Goal: Task Accomplishment & Management: Complete application form

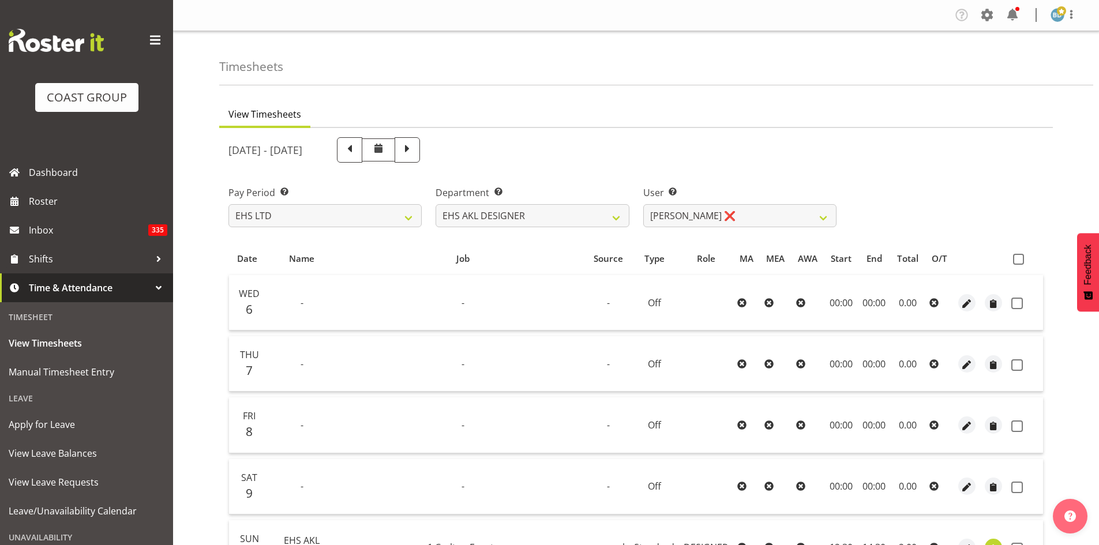
select select "7"
select select "37"
select select "3363"
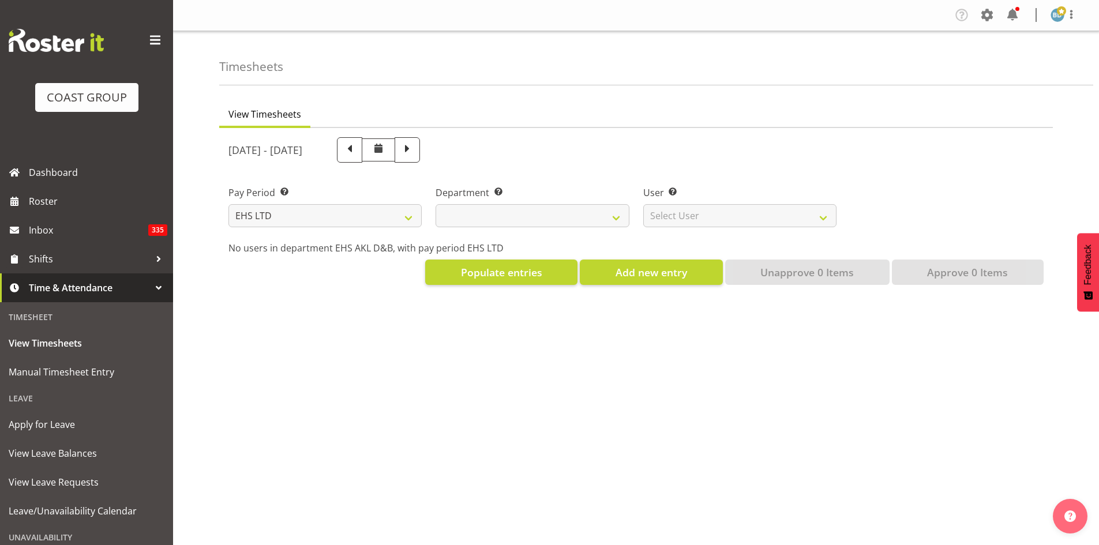
select select "7"
select select
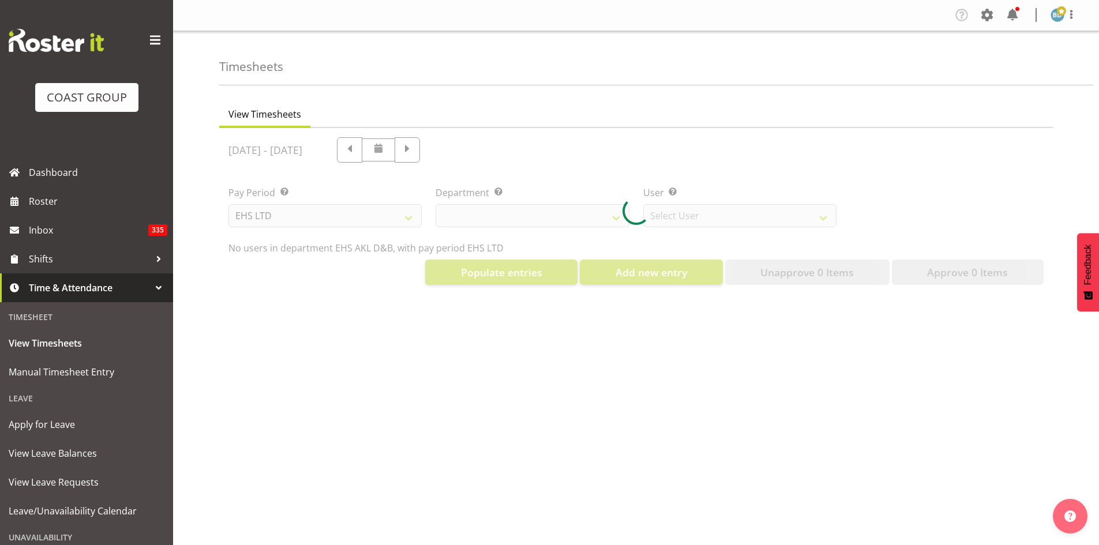
select select "3116"
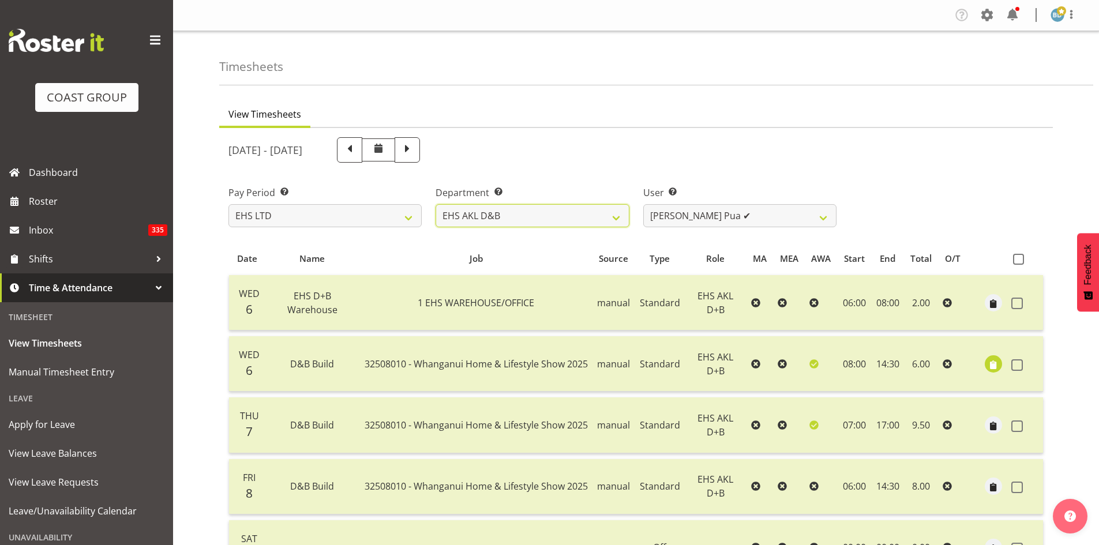
click at [580, 221] on select "EHS AKL D&B EHS AKL DESIGNER" at bounding box center [531, 215] width 193 height 23
select select "37"
click at [435, 204] on select "EHS AKL D&B EHS AKL DESIGNER" at bounding box center [531, 215] width 193 height 23
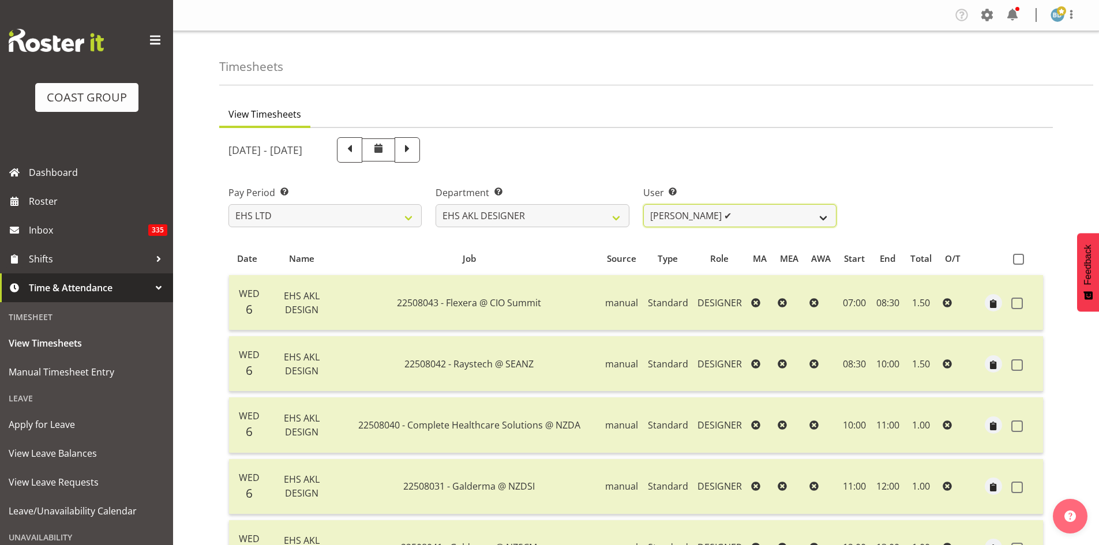
click at [803, 217] on select "[PERSON_NAME] ✔ [PERSON_NAME] ❌" at bounding box center [739, 215] width 193 height 23
select select "3363"
click at [643, 204] on select "[PERSON_NAME] ✔ [PERSON_NAME] ❌" at bounding box center [739, 215] width 193 height 23
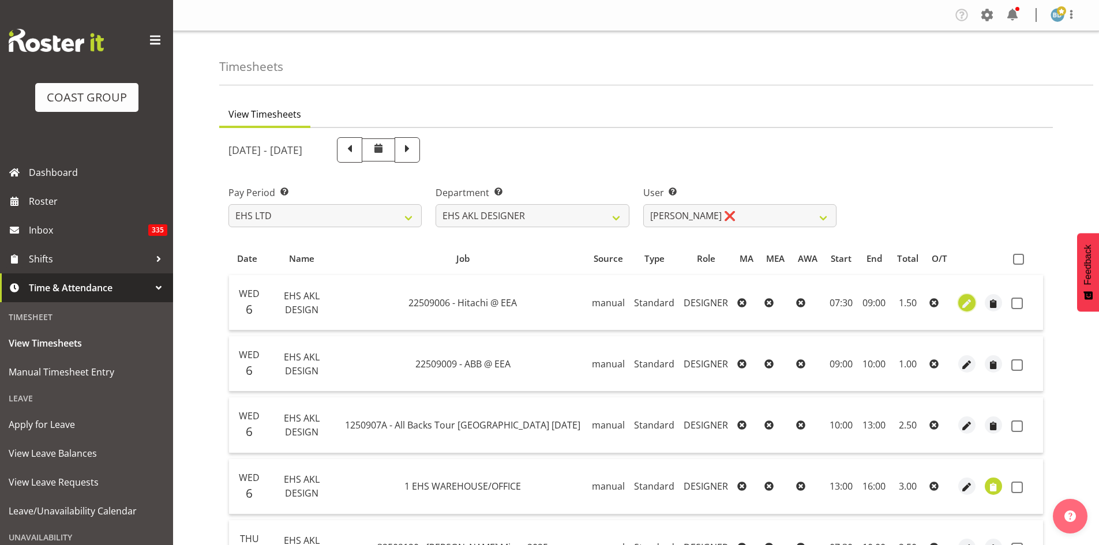
click at [965, 304] on span "button" at bounding box center [966, 303] width 13 height 13
select select "Standard"
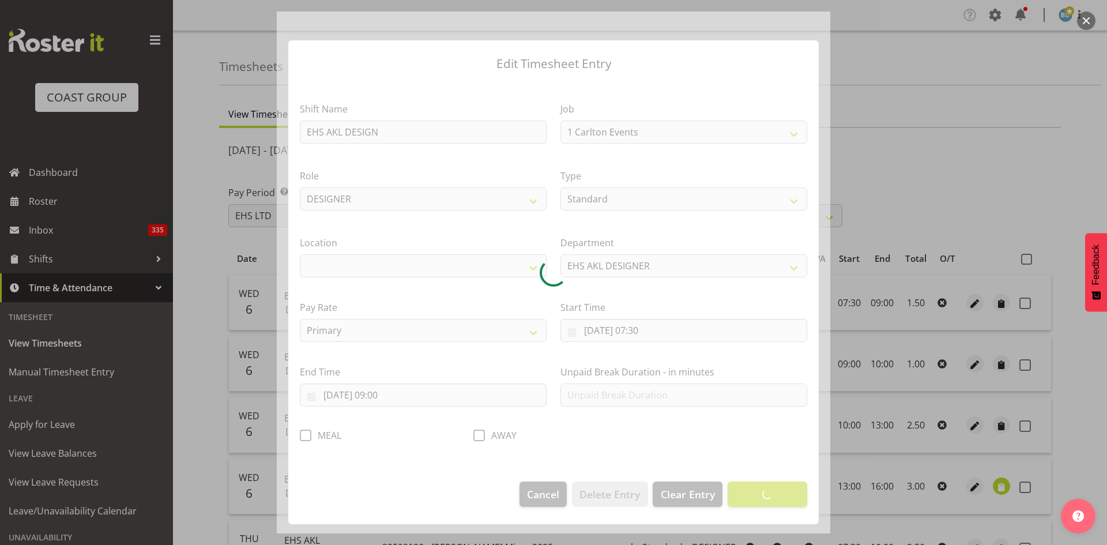
select select "10127"
select select "35"
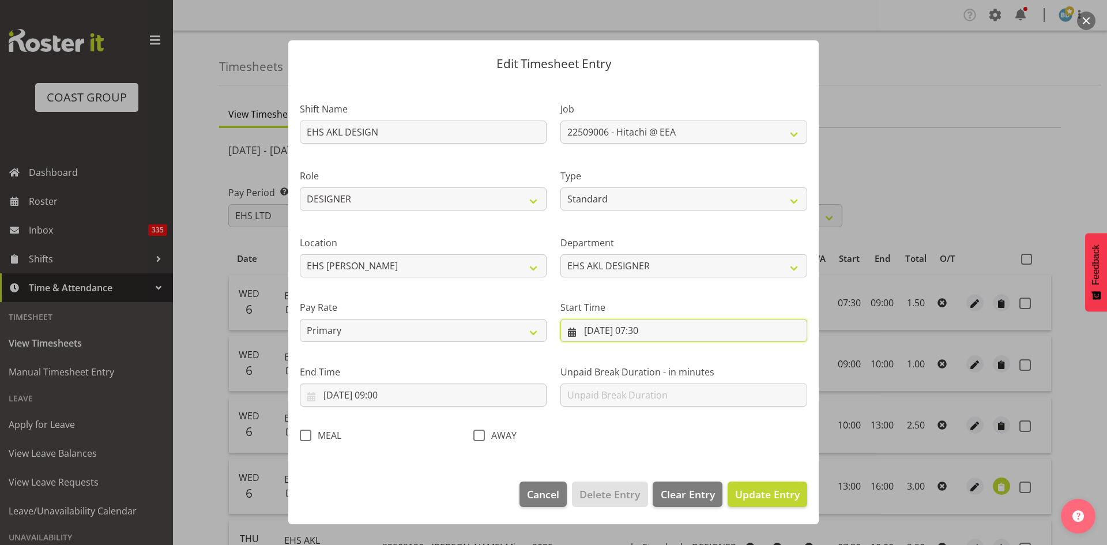
click at [653, 329] on input "[DATE] 07:30" at bounding box center [684, 330] width 247 height 23
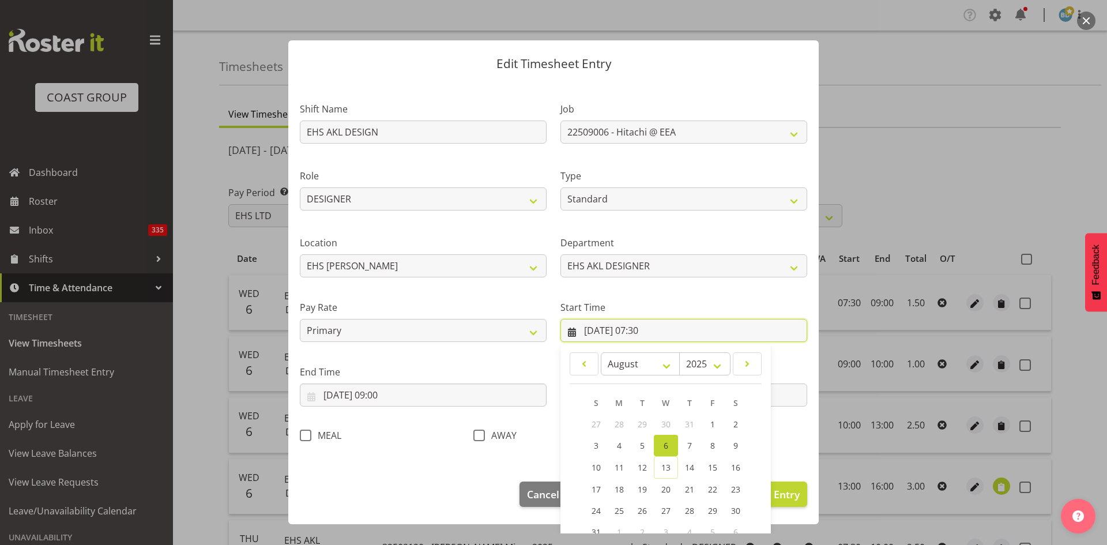
scroll to position [72, 0]
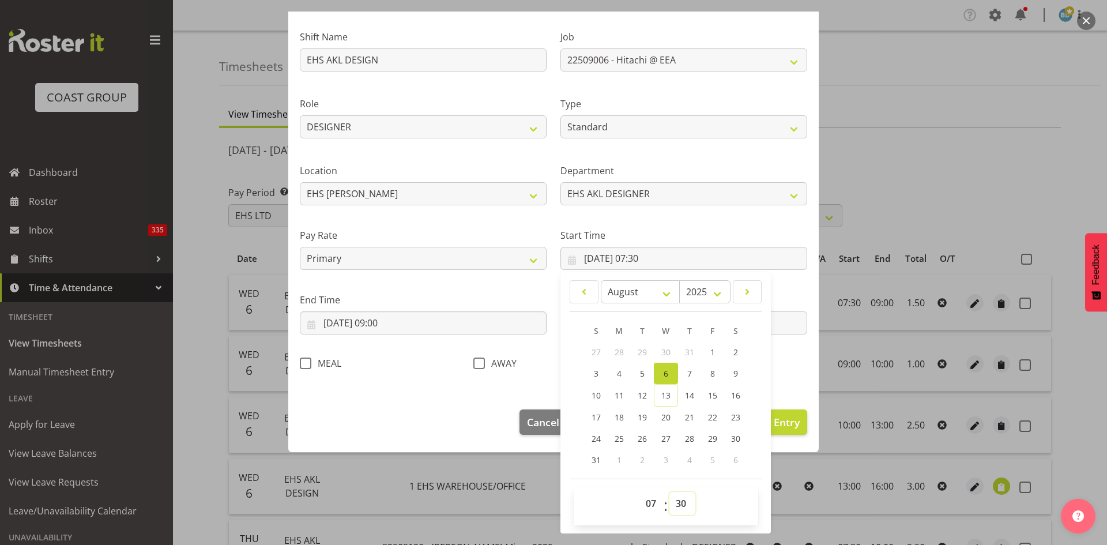
click at [680, 502] on select "00 01 02 03 04 05 06 07 08 09 10 11 12 13 14 15 16 17 18 19 20 21 22 23 24 25 2…" at bounding box center [683, 503] width 26 height 23
select select "0"
click at [670, 492] on select "00 01 02 03 04 05 06 07 08 09 10 11 12 13 14 15 16 17 18 19 20 21 22 23 24 25 2…" at bounding box center [683, 503] width 26 height 23
type input "[DATE] 07:00"
click at [788, 386] on section "Shift Name EHS AKL DESIGN Job 1 Carlton Events 1 [PERSON_NAME][GEOGRAPHIC_DATA]…" at bounding box center [553, 203] width 531 height 389
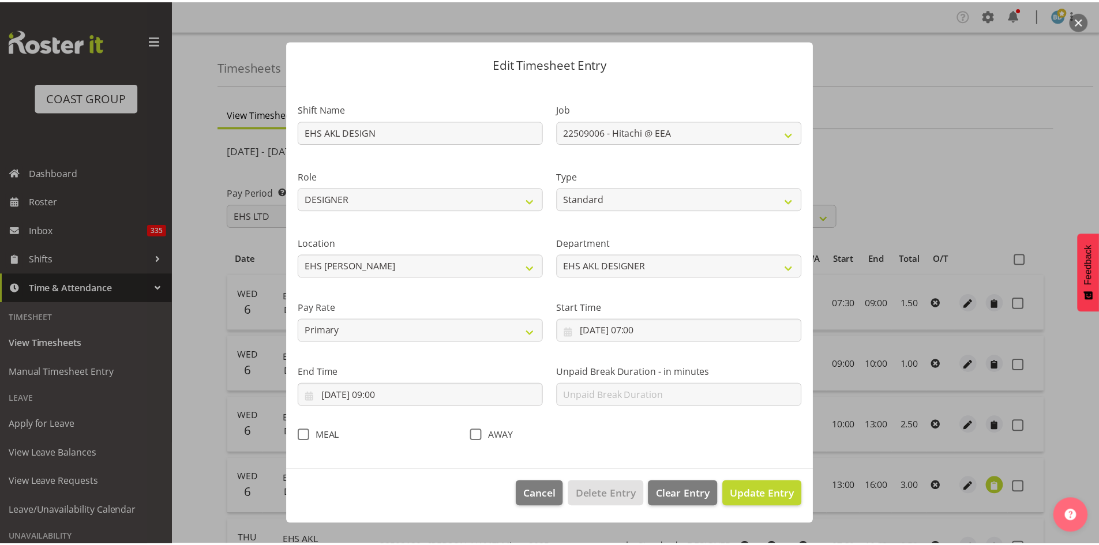
scroll to position [0, 0]
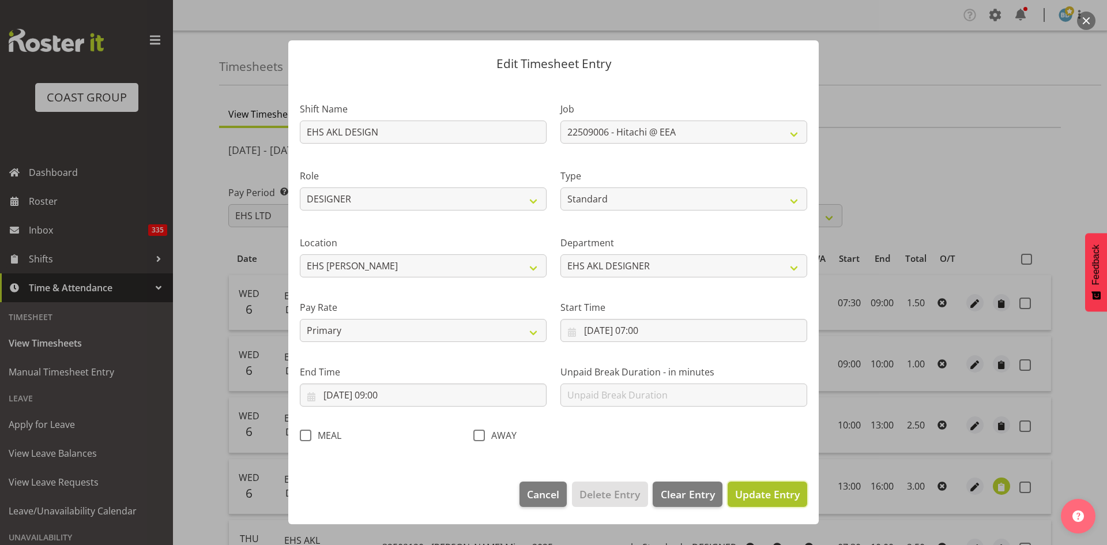
click at [761, 495] on span "Update Entry" at bounding box center [767, 494] width 65 height 14
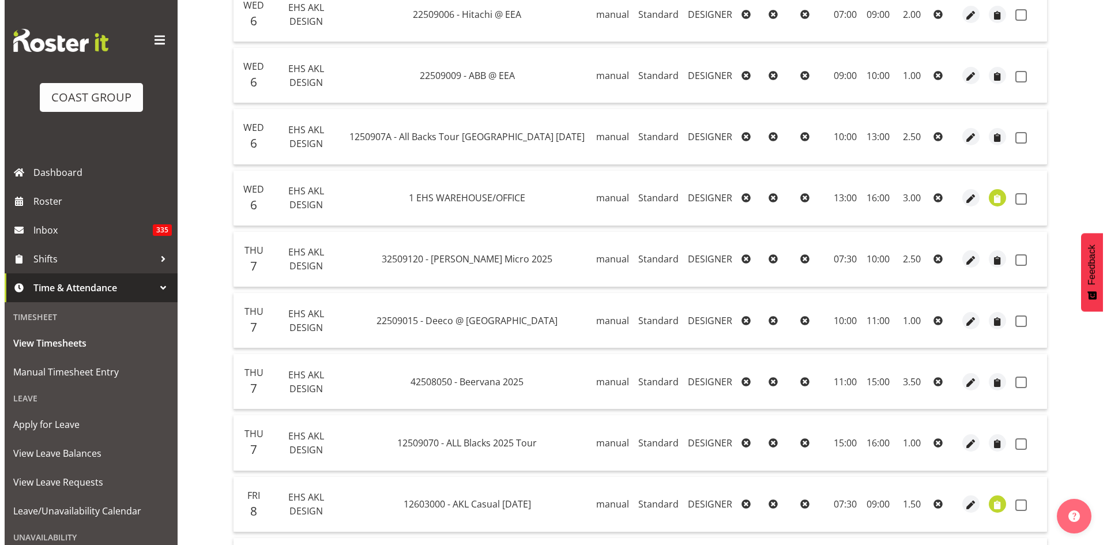
scroll to position [385, 0]
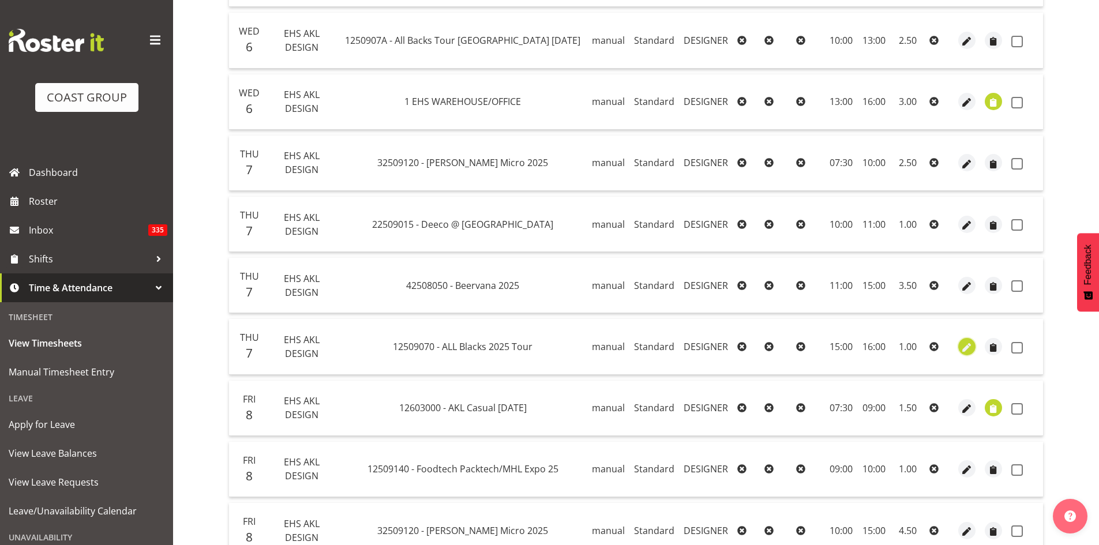
click at [963, 350] on span "button" at bounding box center [966, 347] width 13 height 13
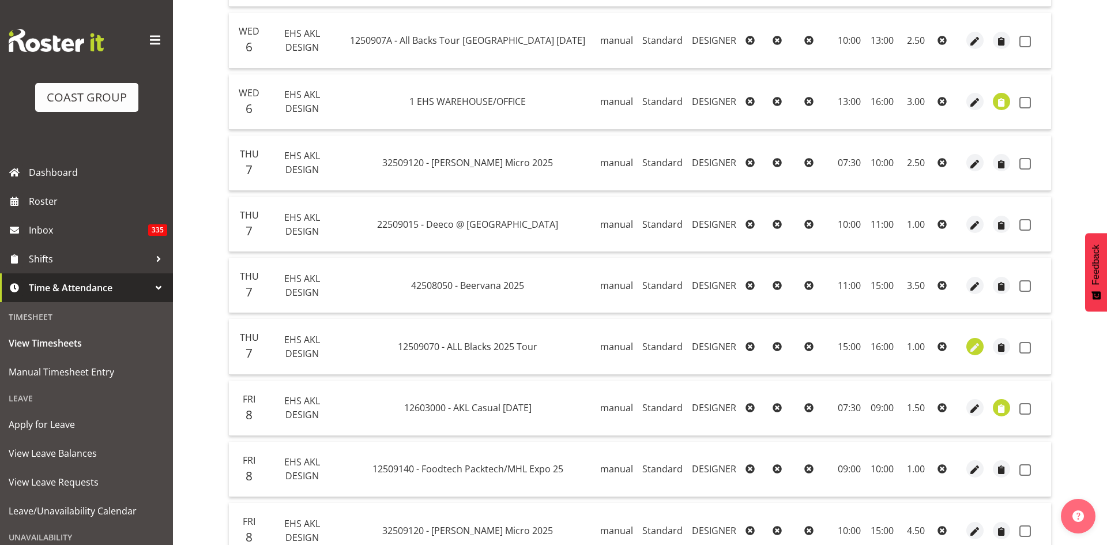
select select "Standard"
select select "7"
select select "2025"
select select "16"
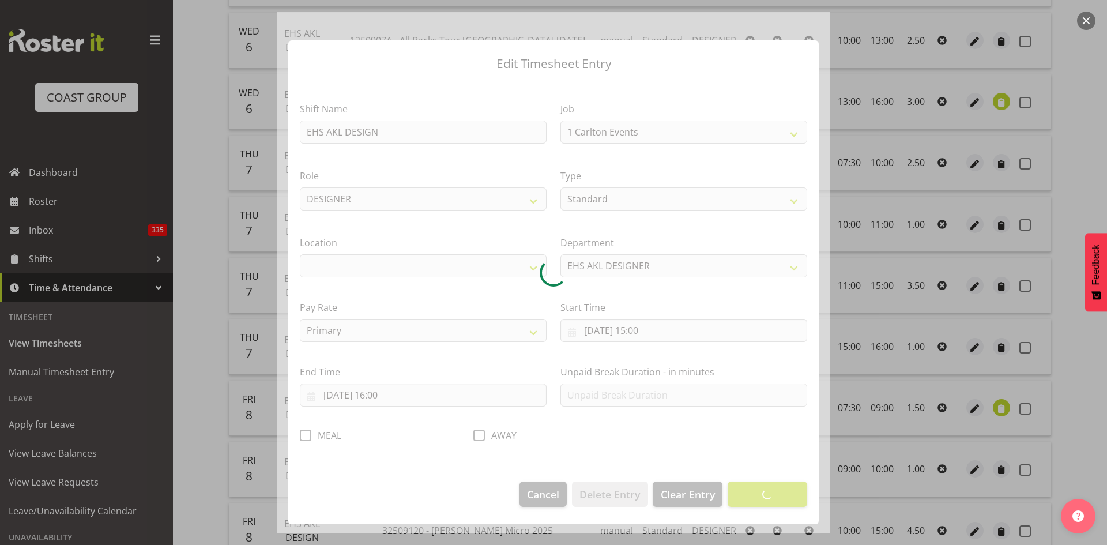
select select "9410"
select select "35"
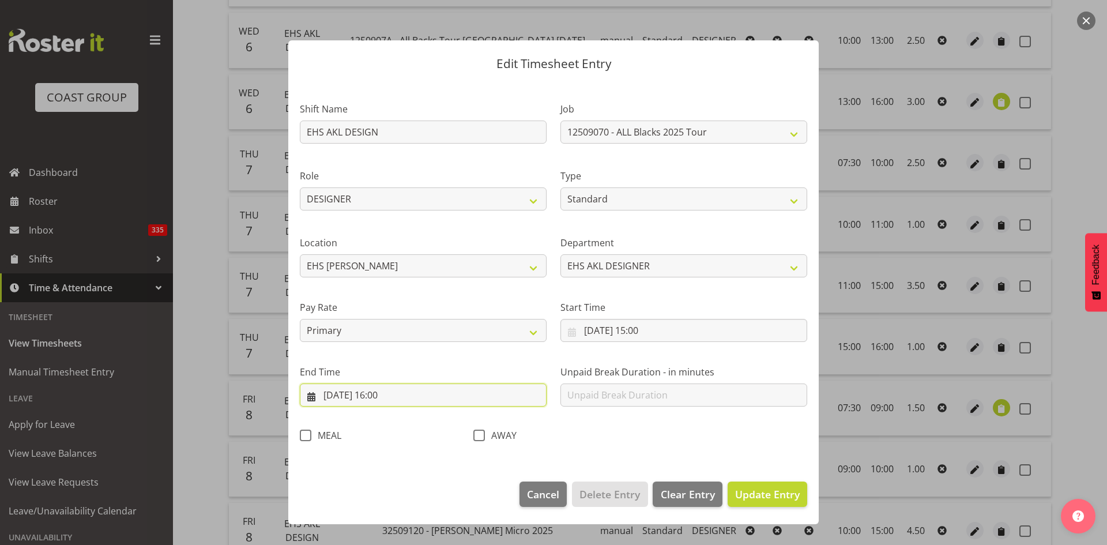
click at [392, 392] on input "[DATE] 16:00" at bounding box center [423, 395] width 247 height 23
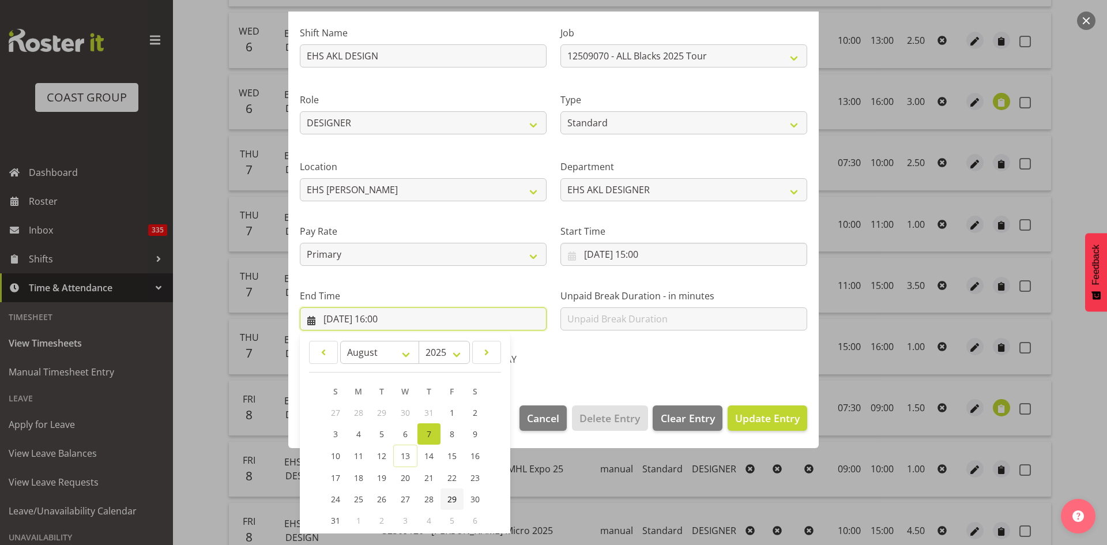
scroll to position [137, 0]
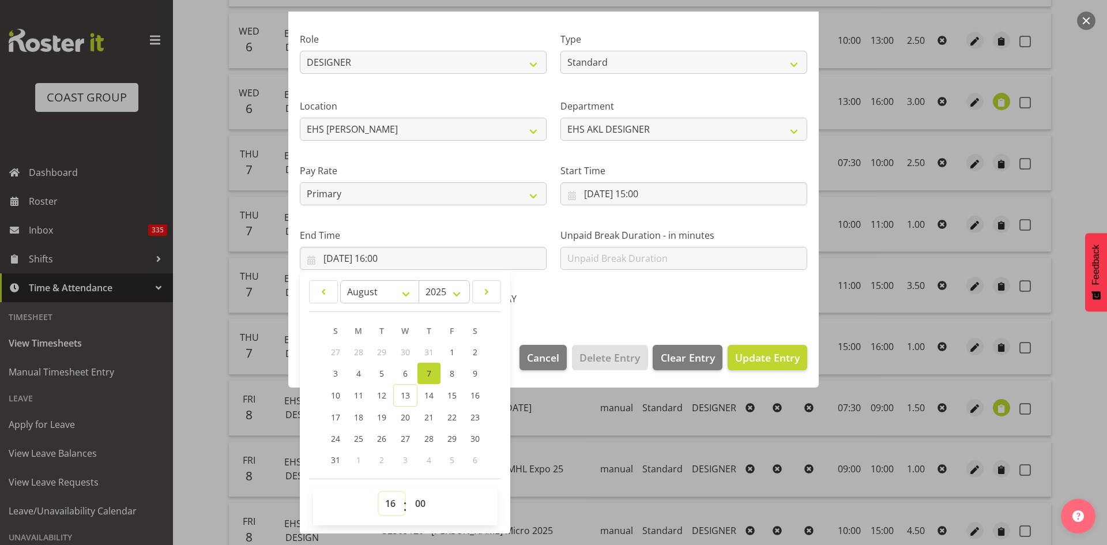
click at [389, 503] on select "00 01 02 03 04 05 06 07 08 09 10 11 12 13 14 15 16 17 18 19 20 21 22 23" at bounding box center [392, 503] width 26 height 23
select select "17"
click at [379, 492] on select "00 01 02 03 04 05 06 07 08 09 10 11 12 13 14 15 16 17 18 19 20 21 22 23" at bounding box center [392, 503] width 26 height 23
type input "[DATE] 17:00"
click at [595, 294] on div "AWAY" at bounding box center [554, 300] width 160 height 15
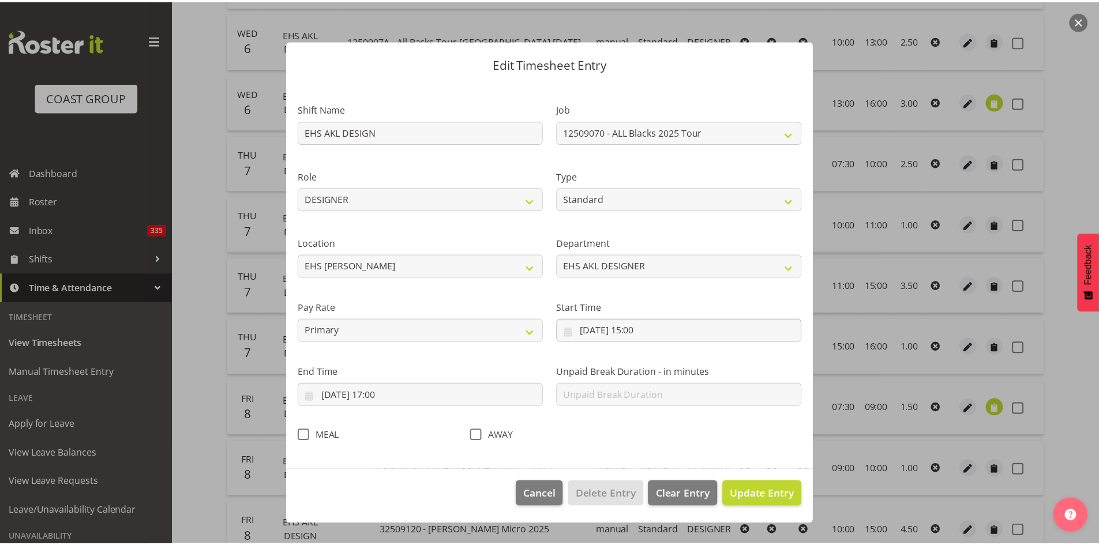
scroll to position [0, 0]
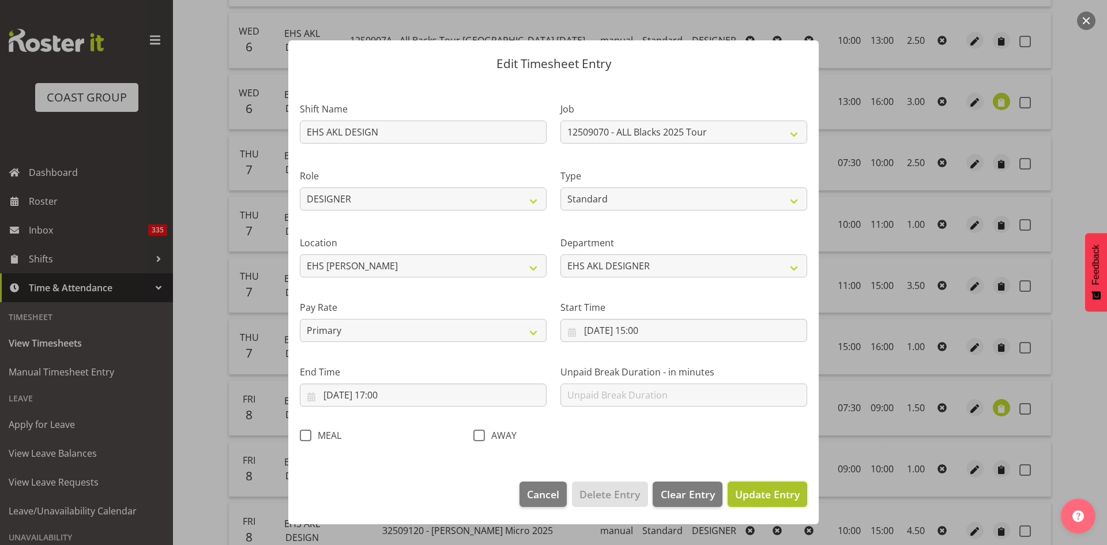
click at [758, 493] on span "Update Entry" at bounding box center [767, 494] width 65 height 14
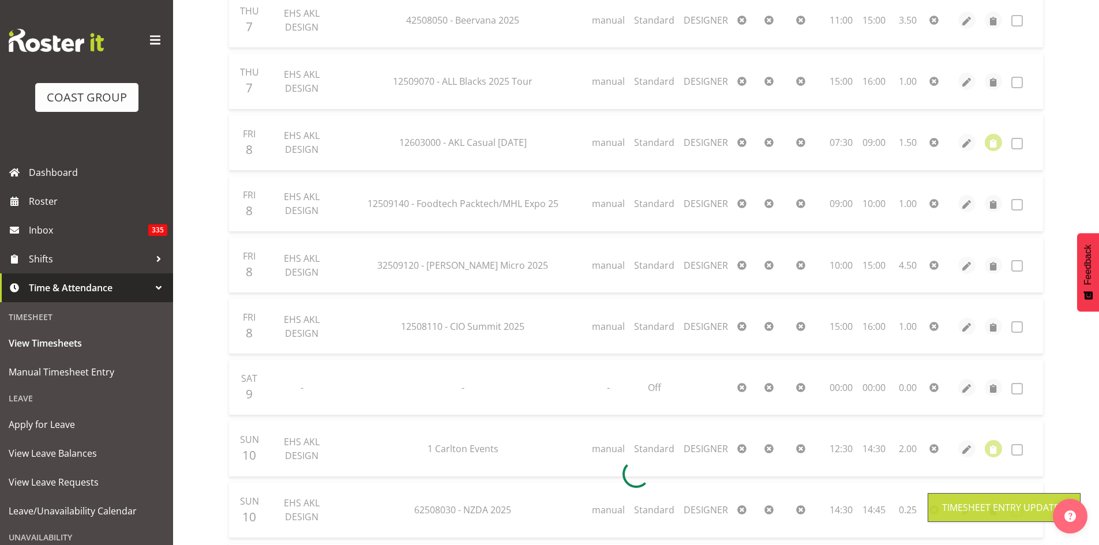
scroll to position [673, 0]
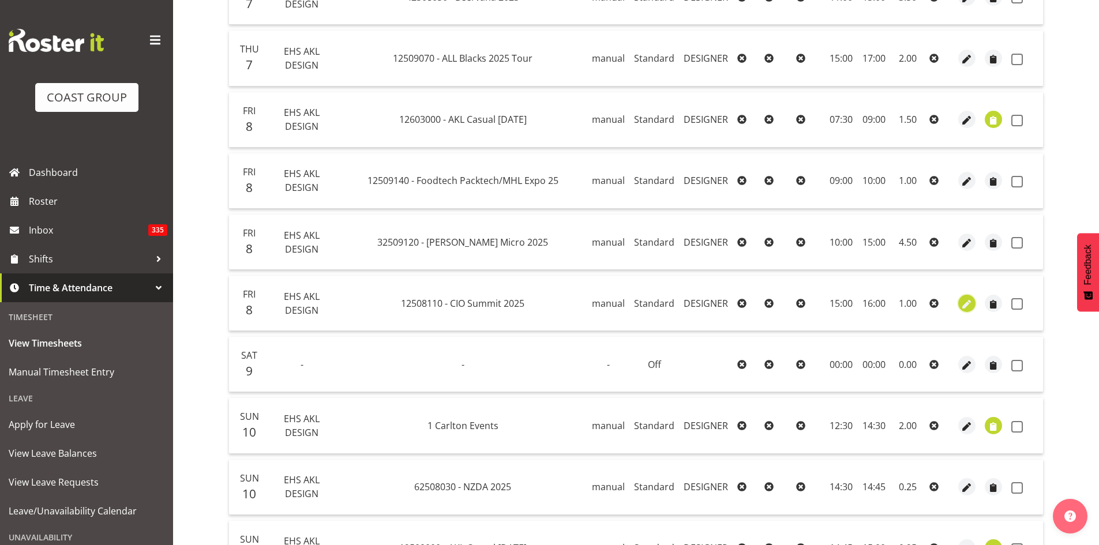
click at [965, 305] on span "button" at bounding box center [966, 304] width 13 height 13
select select "Standard"
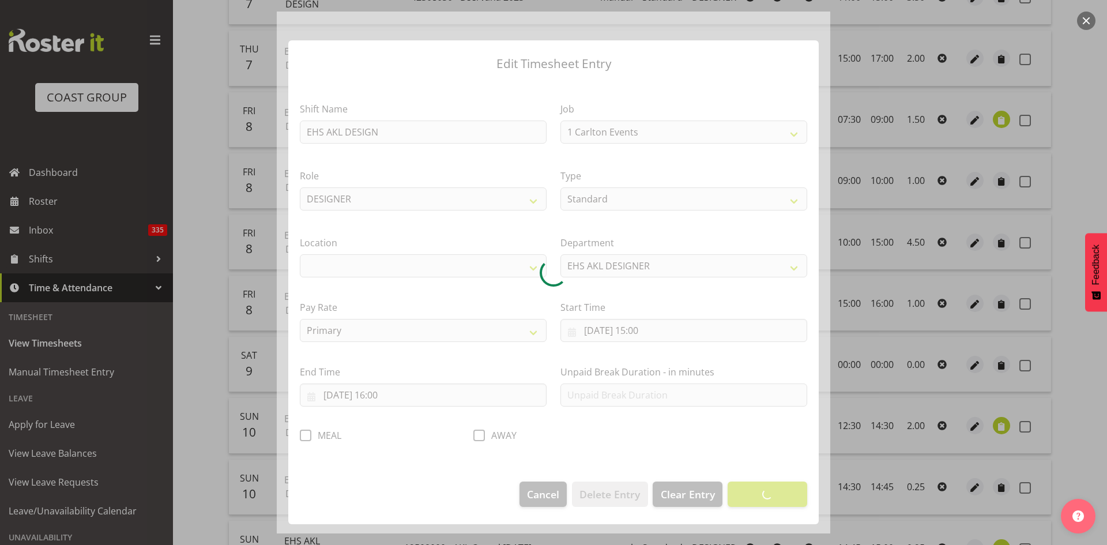
select select "9443"
select select "35"
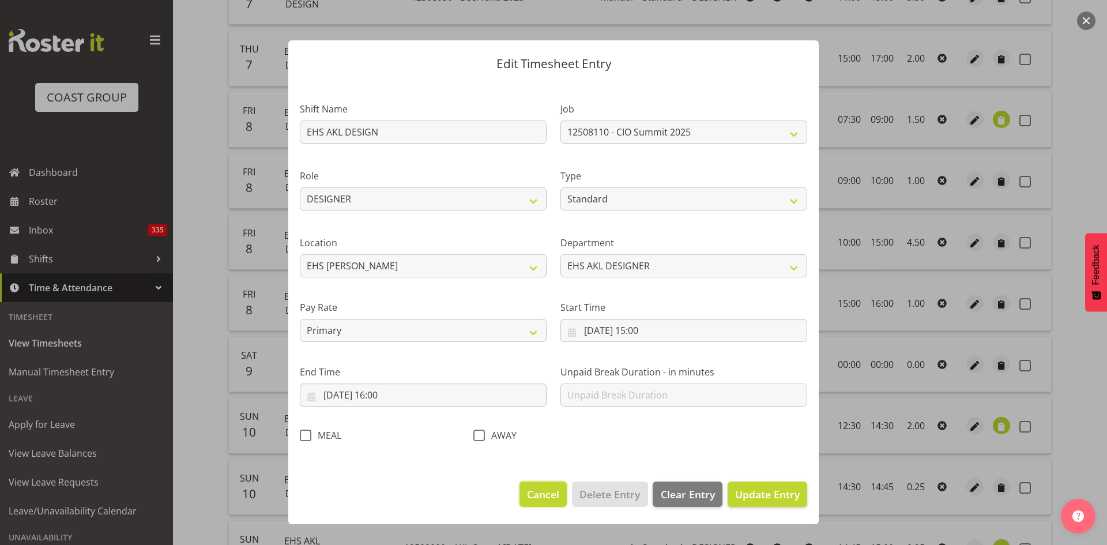
click at [538, 494] on span "Cancel" at bounding box center [543, 494] width 32 height 15
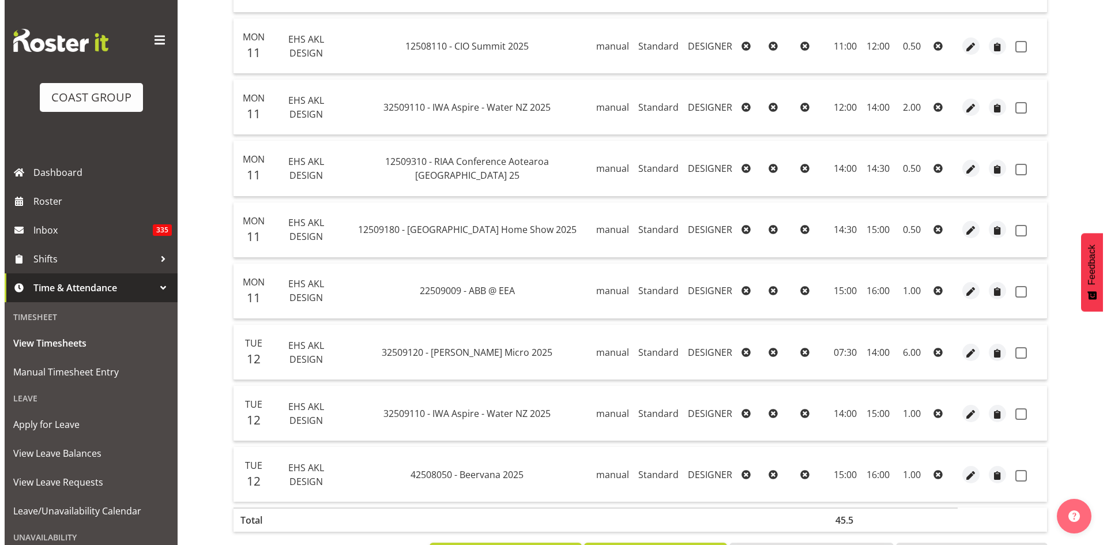
scroll to position [1593, 0]
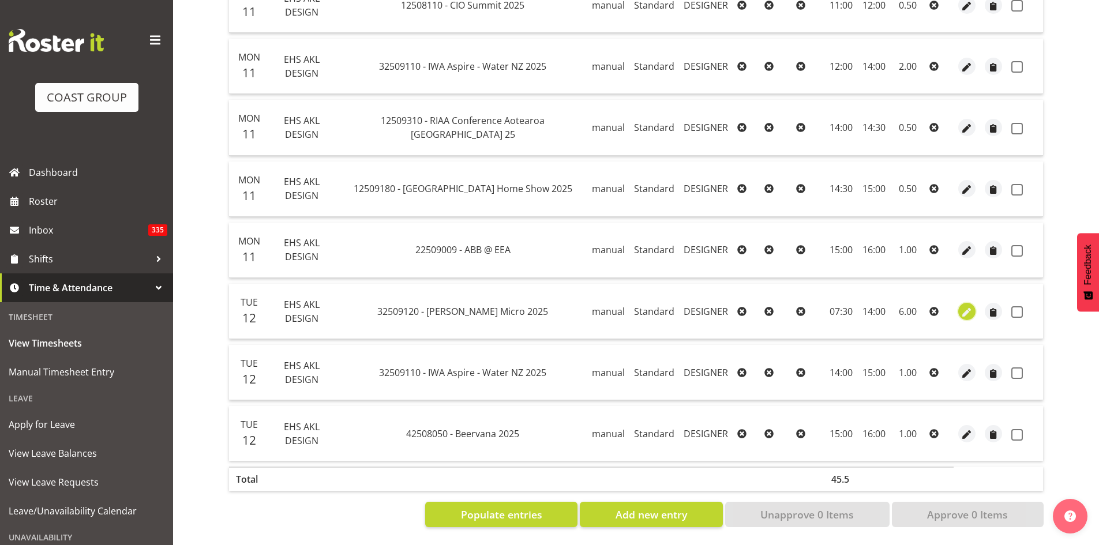
click at [964, 306] on span "button" at bounding box center [966, 312] width 13 height 13
select select "Standard"
select select "7"
select select "2025"
select select "7"
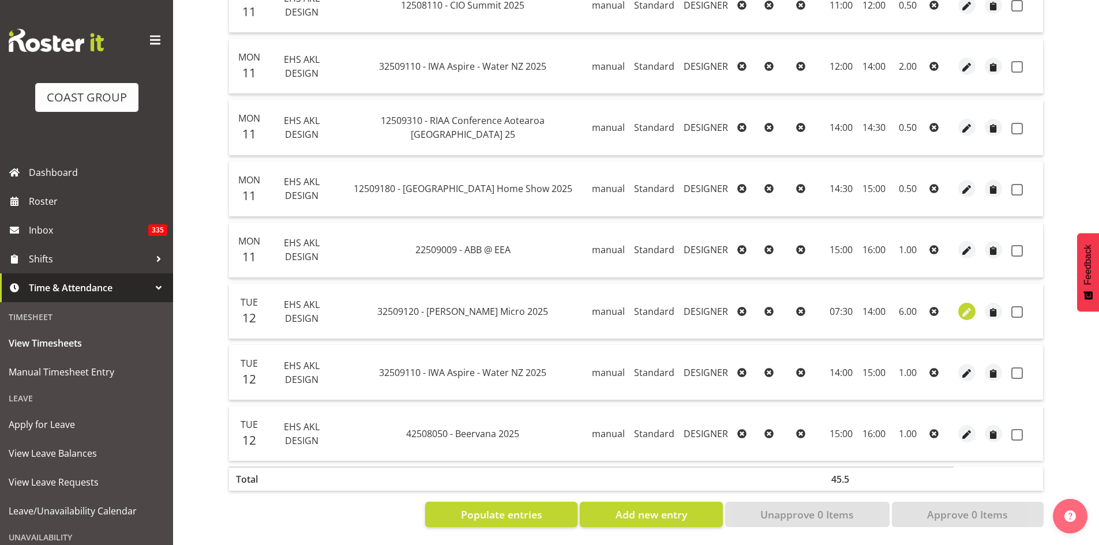
select select "30"
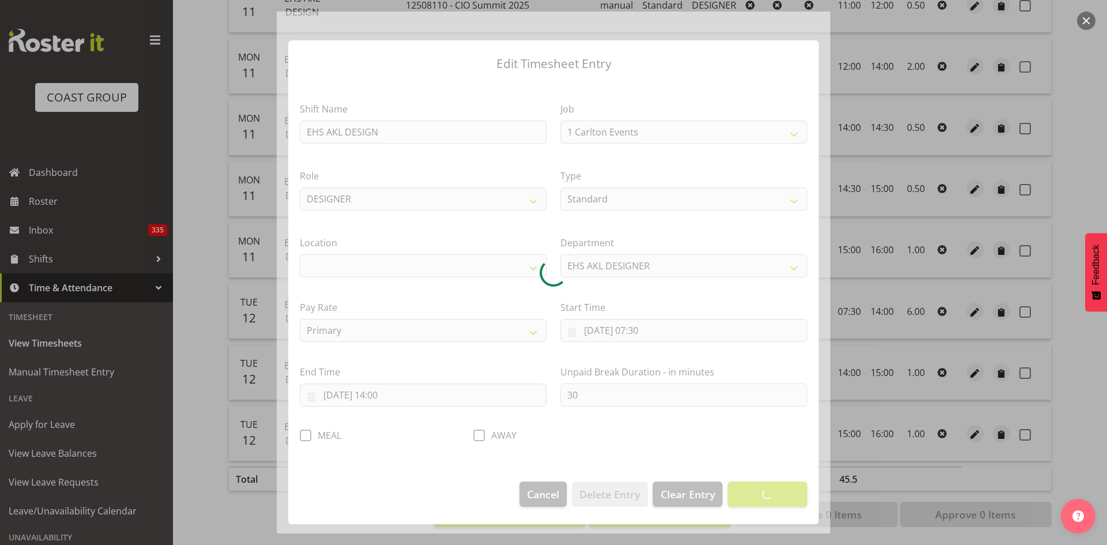
select select "9134"
select select "35"
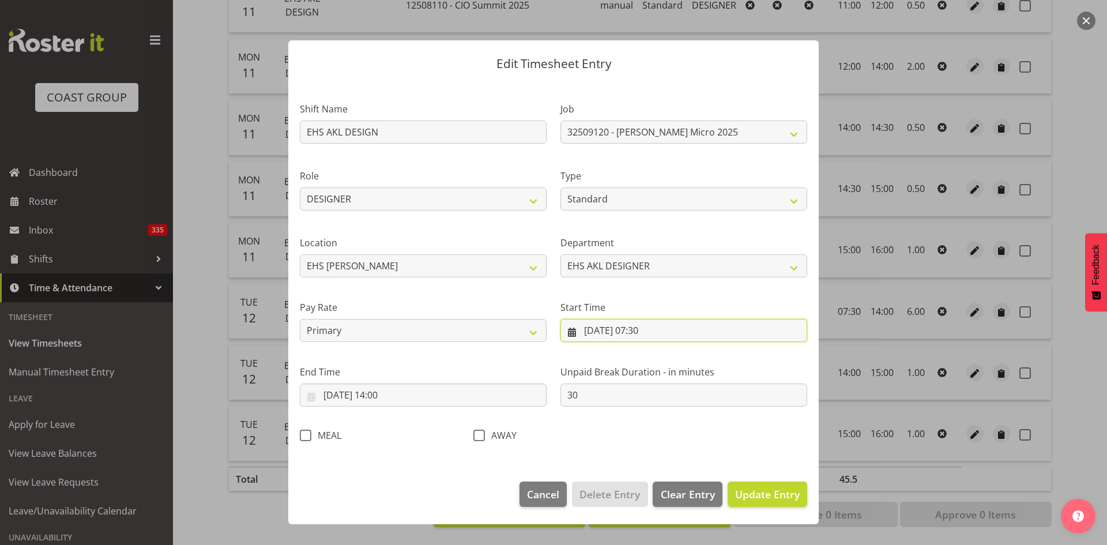
click at [660, 331] on input "[DATE] 07:30" at bounding box center [684, 330] width 247 height 23
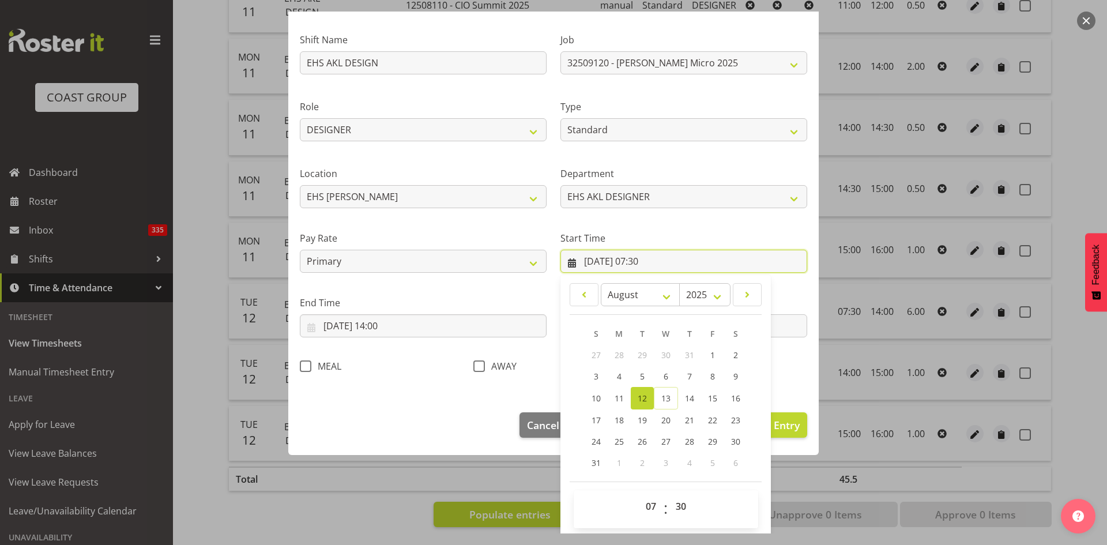
scroll to position [72, 0]
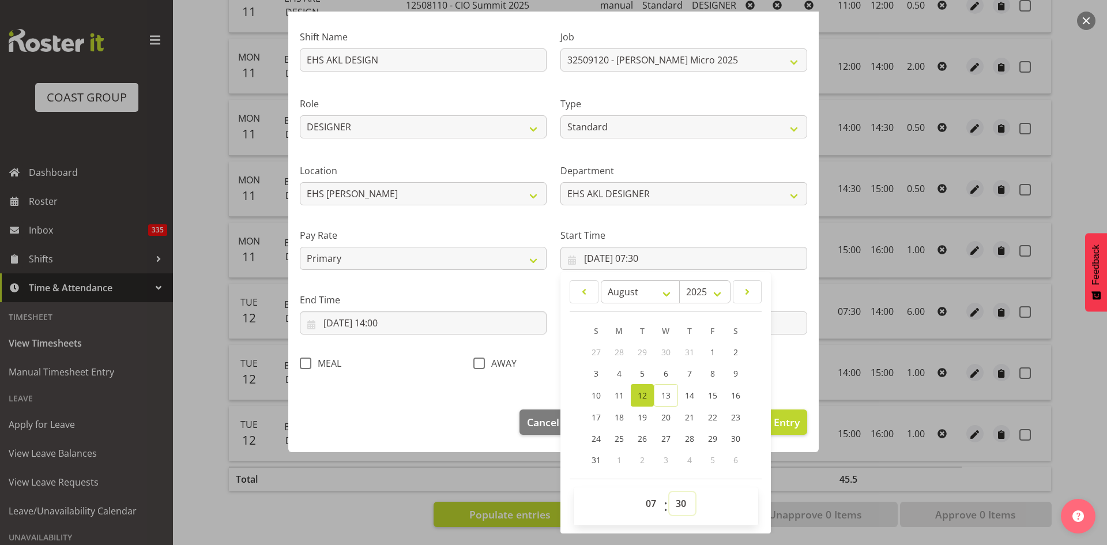
click at [675, 506] on select "00 01 02 03 04 05 06 07 08 09 10 11 12 13 14 15 16 17 18 19 20 21 22 23 24 25 2…" at bounding box center [683, 503] width 26 height 23
select select "0"
click at [670, 492] on select "00 01 02 03 04 05 06 07 08 09 10 11 12 13 14 15 16 17 18 19 20 21 22 23 24 25 2…" at bounding box center [683, 503] width 26 height 23
type input "[DATE] 07:00"
click at [790, 374] on div "Shift Name EHS AKL DESIGN Job 1 Carlton Events 1 [PERSON_NAME][GEOGRAPHIC_DATA]…" at bounding box center [553, 197] width 521 height 366
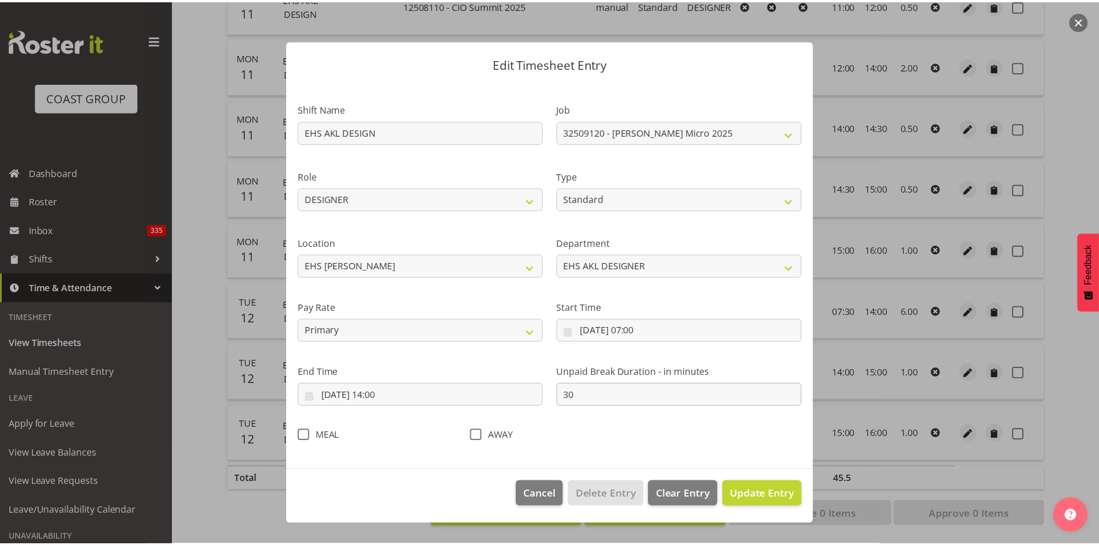
scroll to position [0, 0]
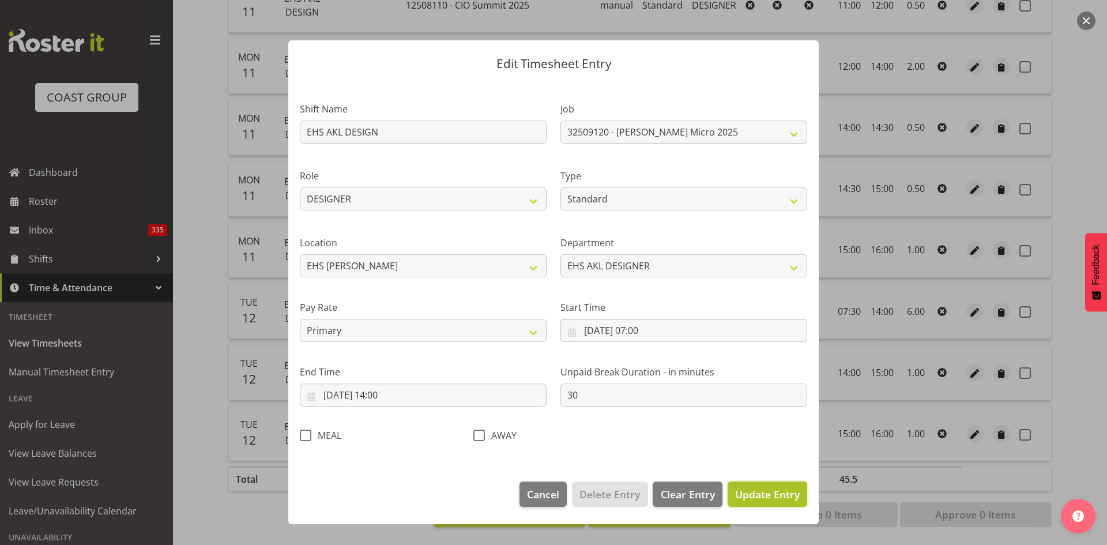
click at [761, 496] on span "Update Entry" at bounding box center [767, 494] width 65 height 14
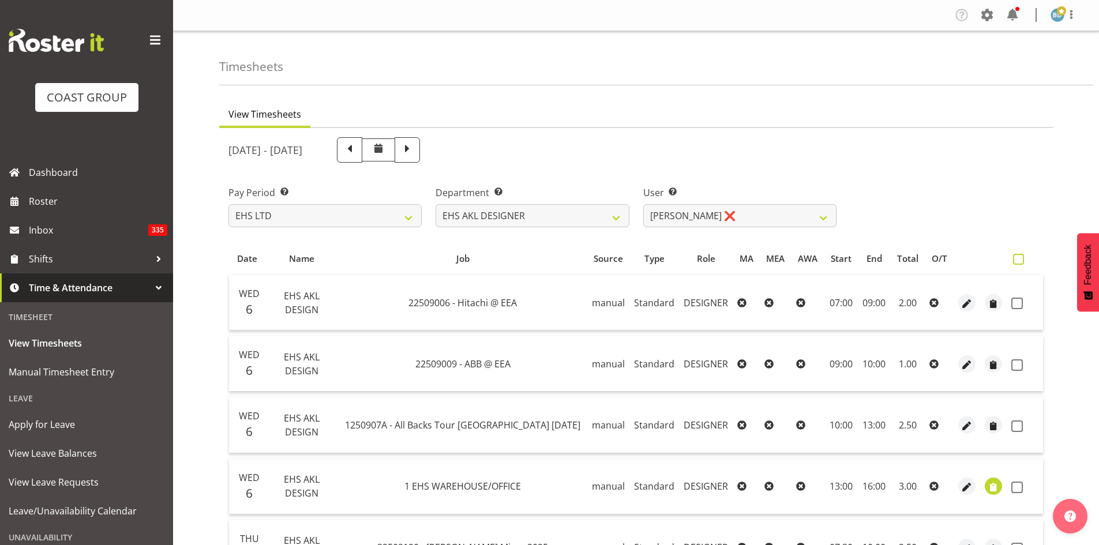
click at [1022, 256] on span at bounding box center [1018, 259] width 11 height 11
click at [1020, 256] on input "checkbox" at bounding box center [1016, 259] width 7 height 7
checkbox input "true"
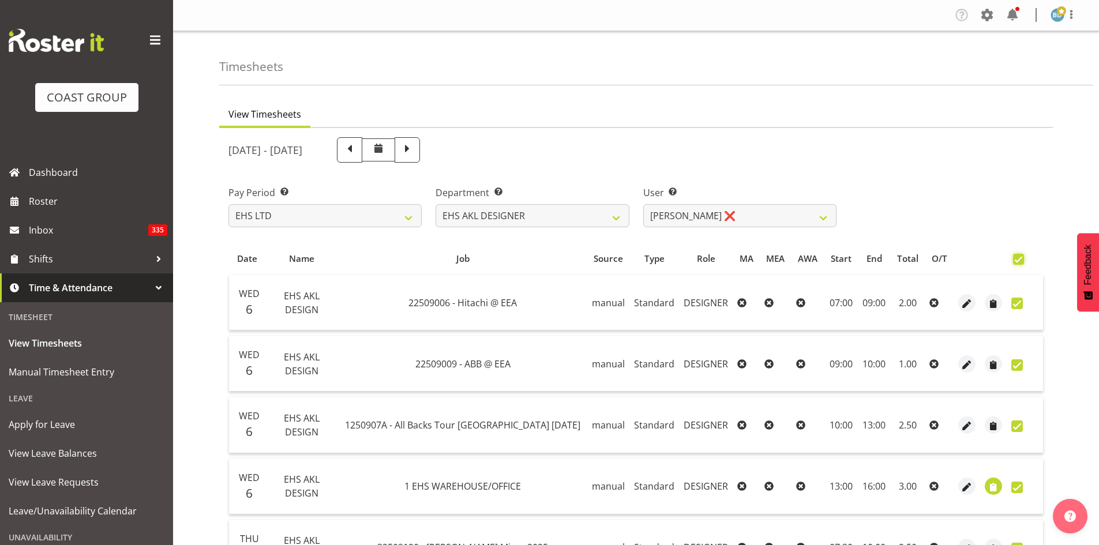
checkbox input "true"
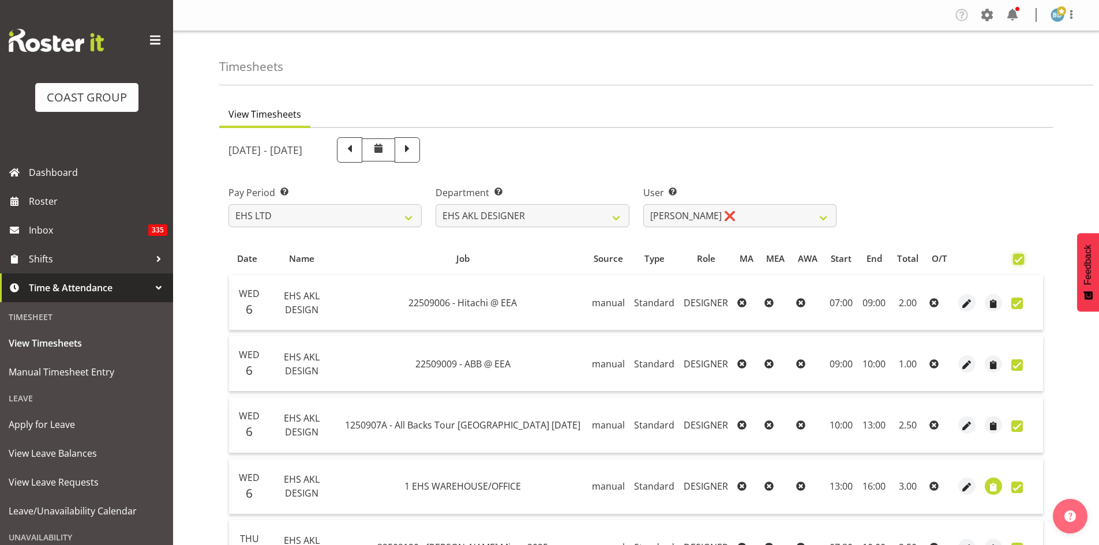
checkbox input "true"
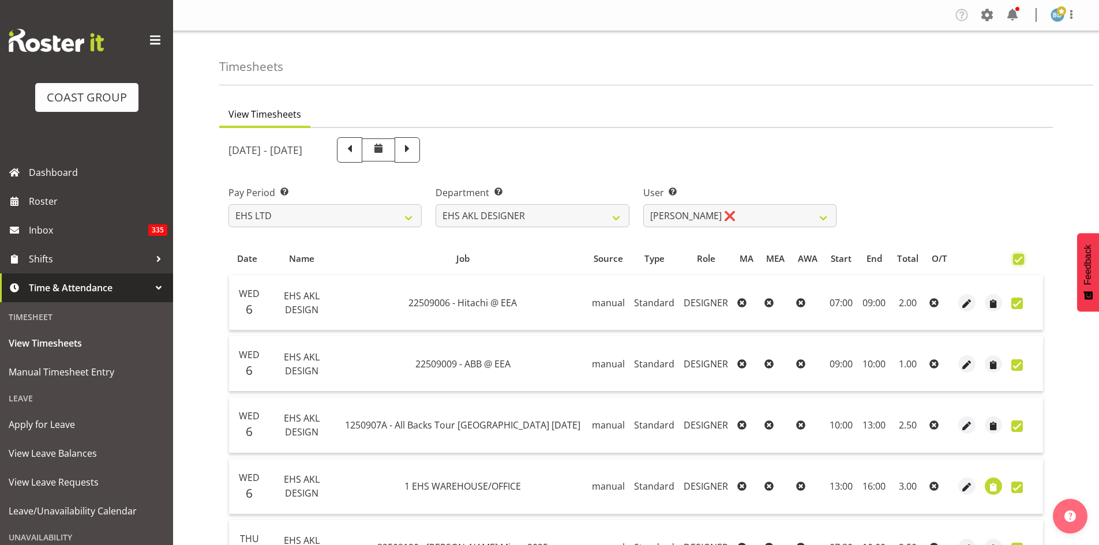
checkbox input "true"
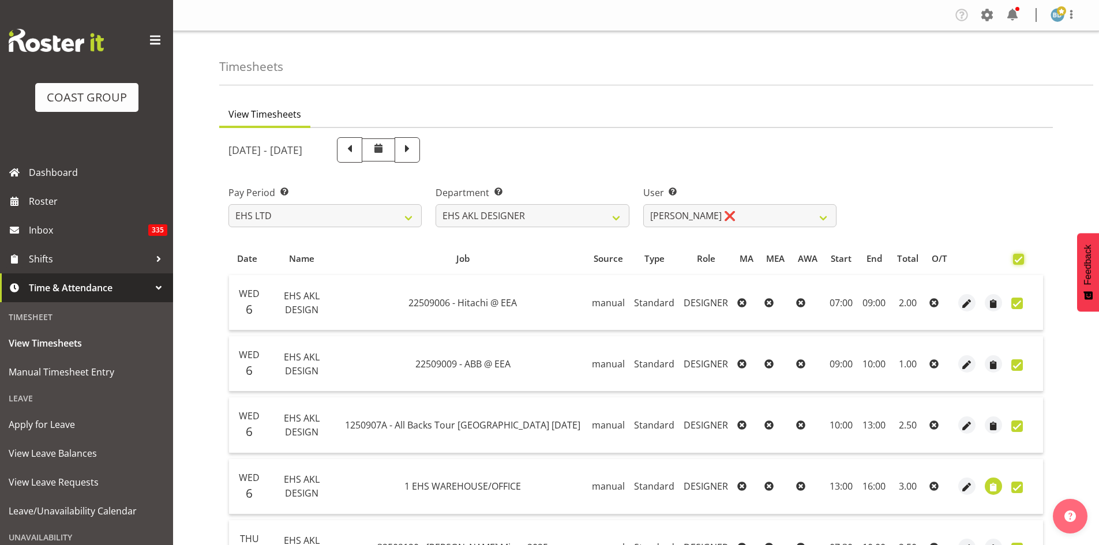
checkbox input "true"
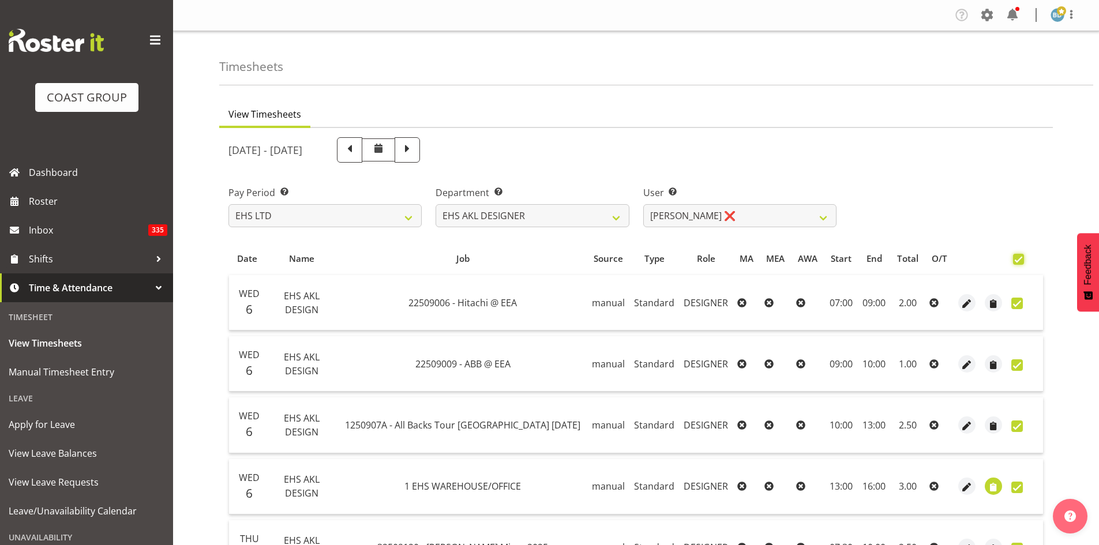
checkbox input "true"
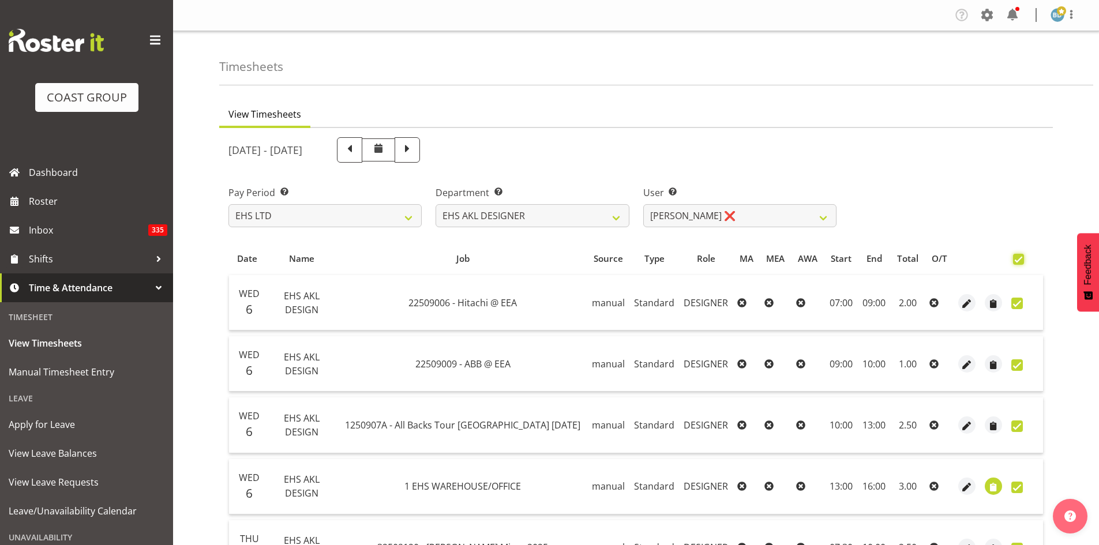
checkbox input "true"
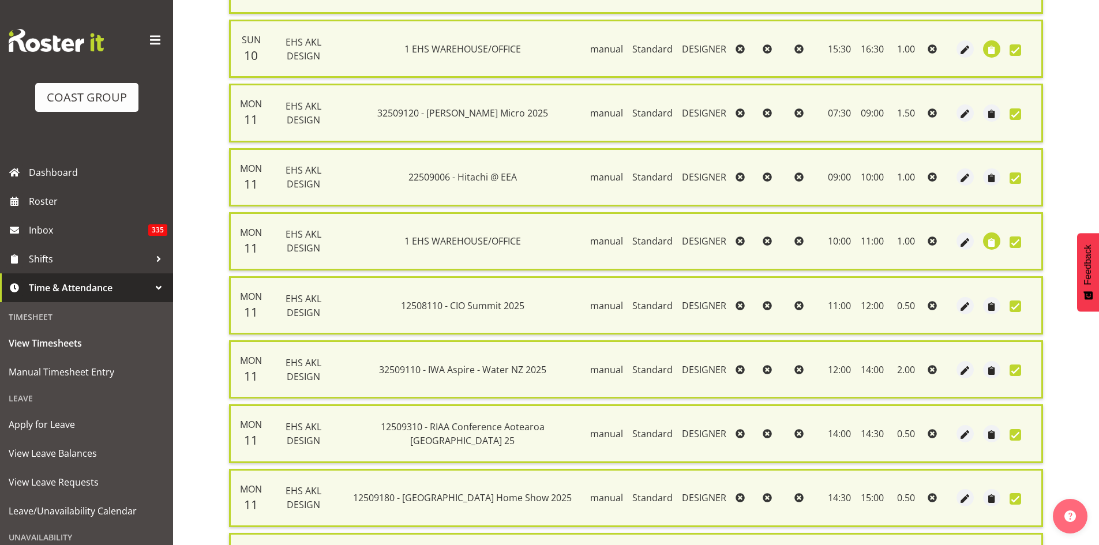
scroll to position [1675, 0]
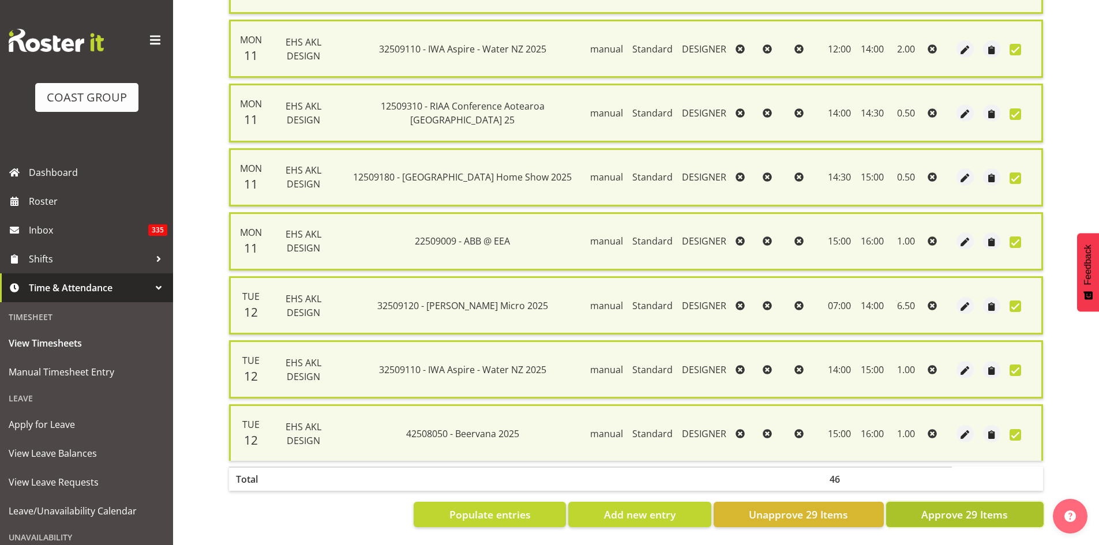
click at [966, 508] on span "Approve 29 Items" at bounding box center [964, 514] width 87 height 15
checkbox input "false"
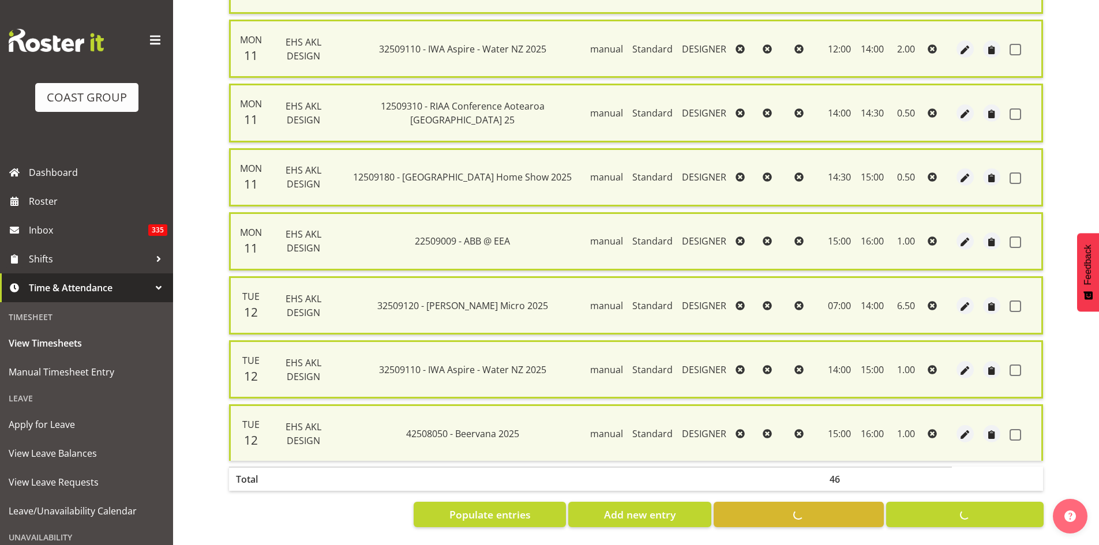
checkbox input "false"
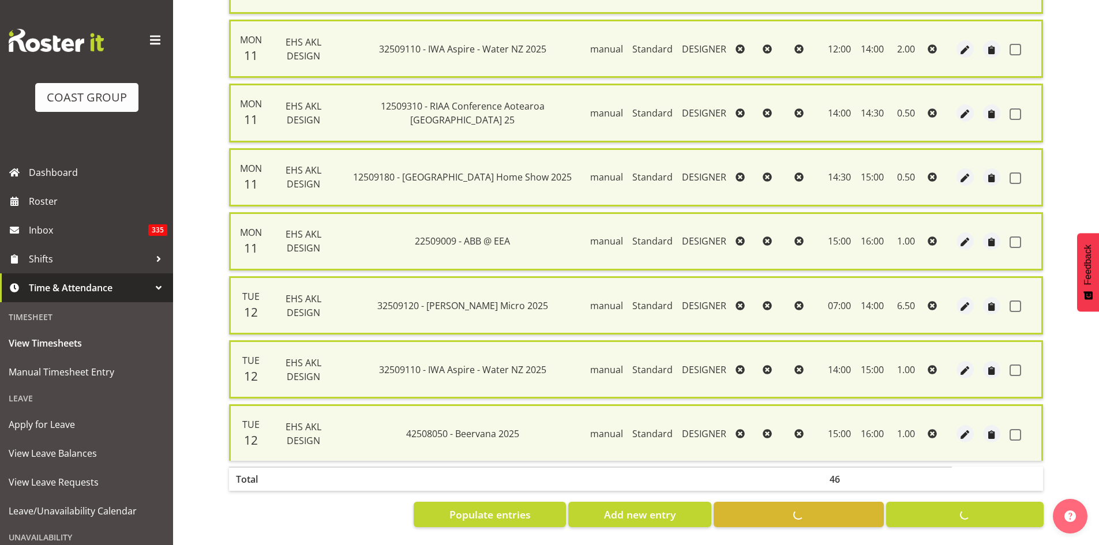
checkbox input "false"
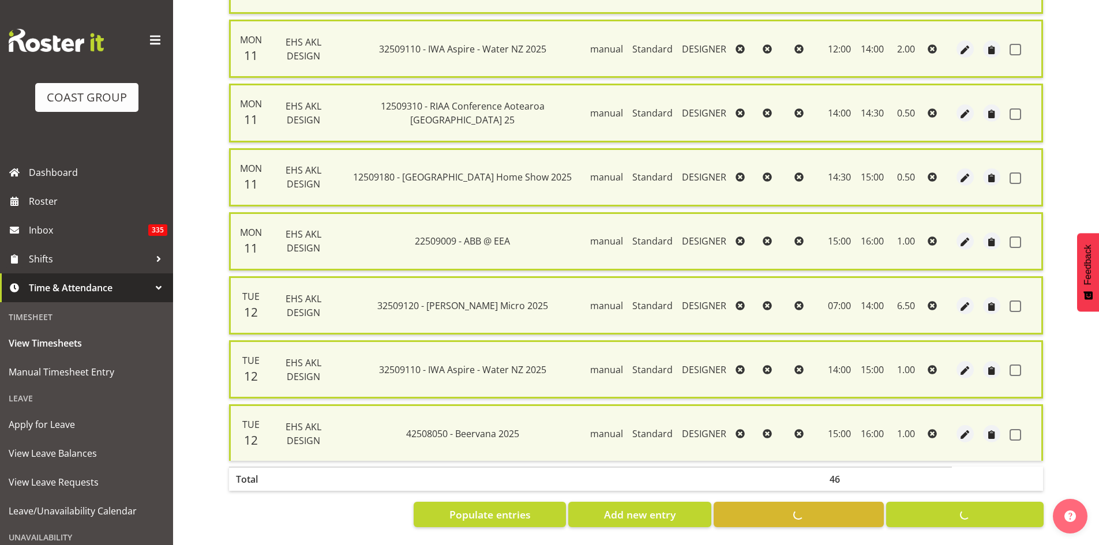
checkbox input "false"
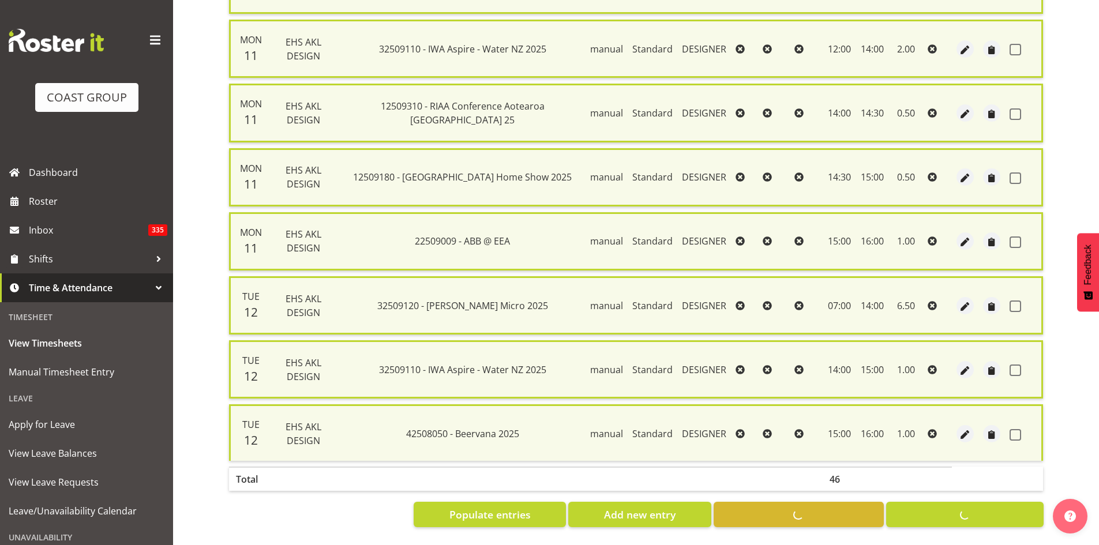
checkbox input "false"
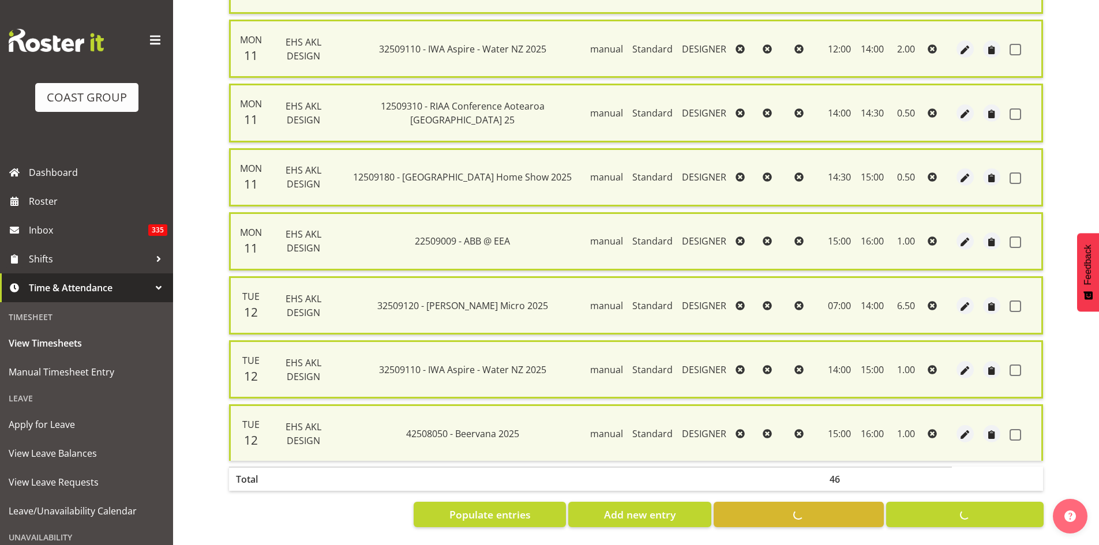
checkbox input "false"
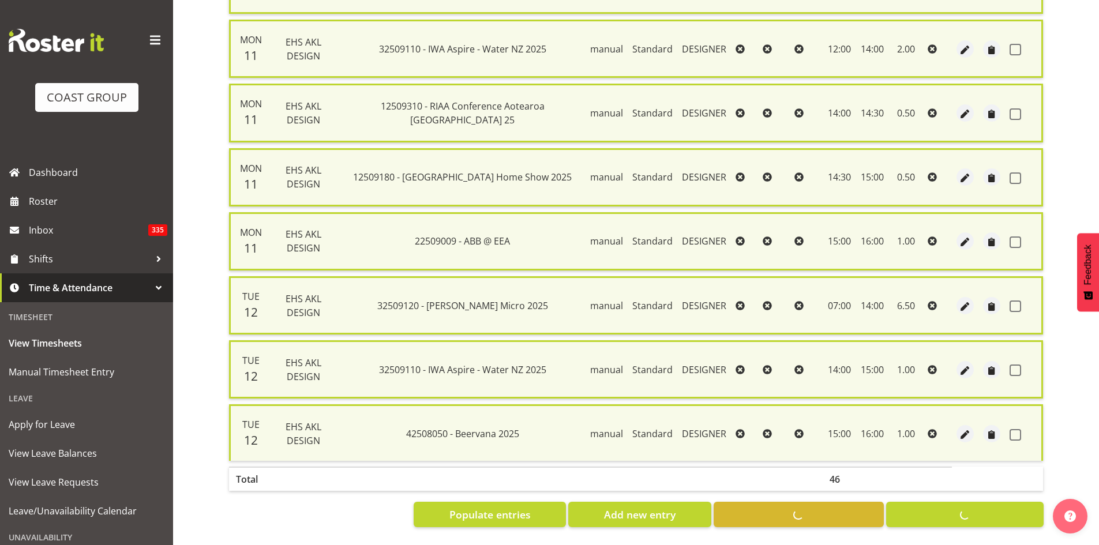
checkbox input "false"
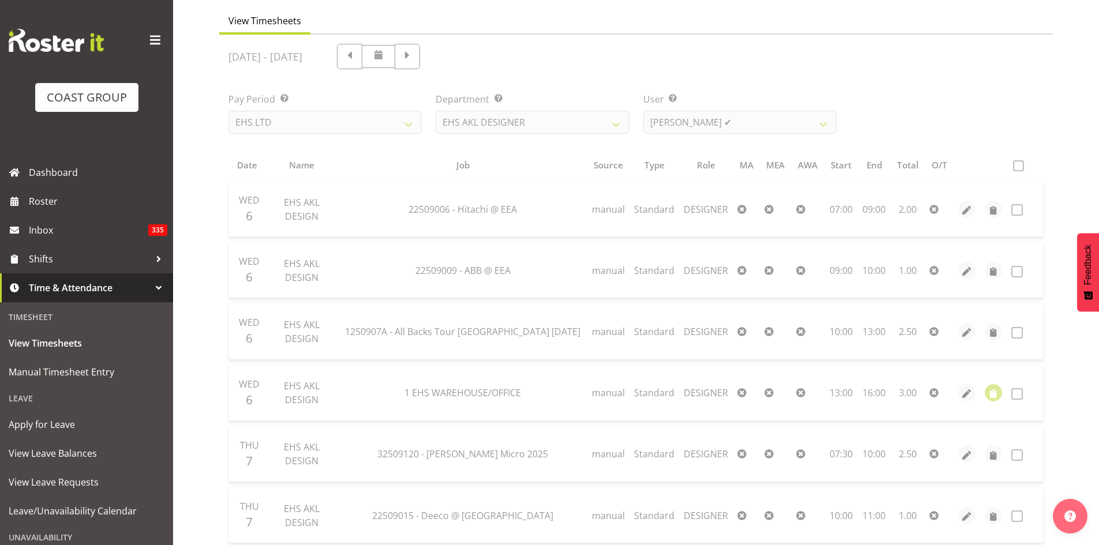
scroll to position [0, 0]
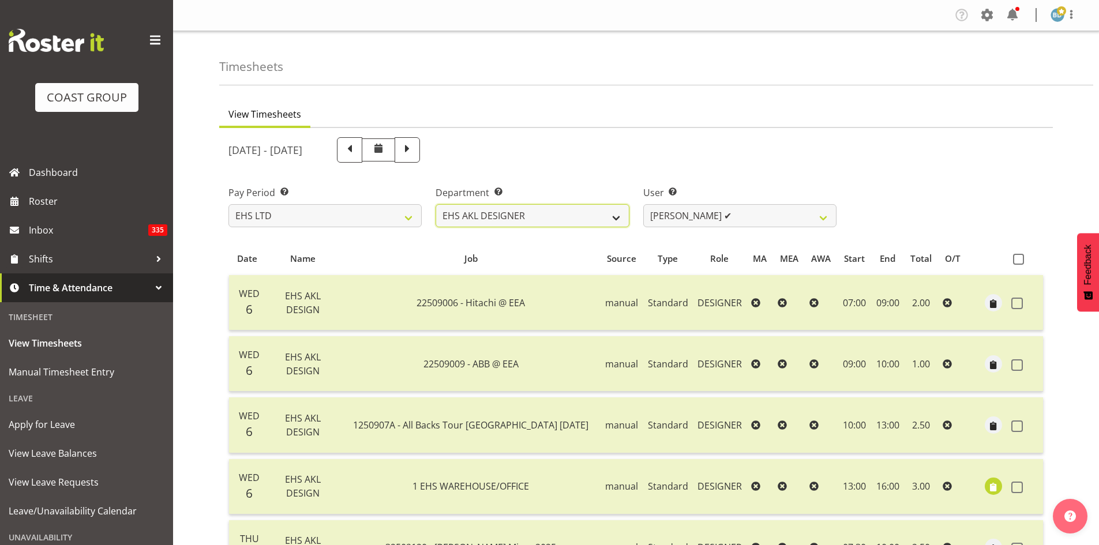
click at [561, 220] on select "EHS AKL D&B EHS AKL DESIGNER" at bounding box center [531, 215] width 193 height 23
